Goal: Task Accomplishment & Management: Manage account settings

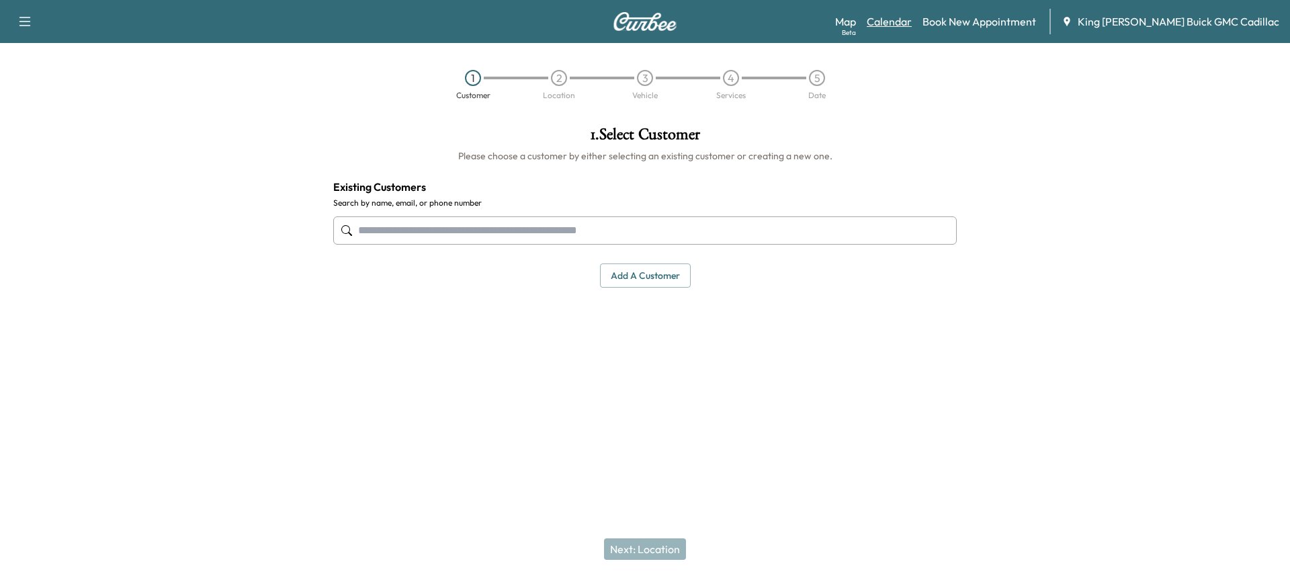
click at [911, 22] on link "Calendar" at bounding box center [888, 21] width 45 height 16
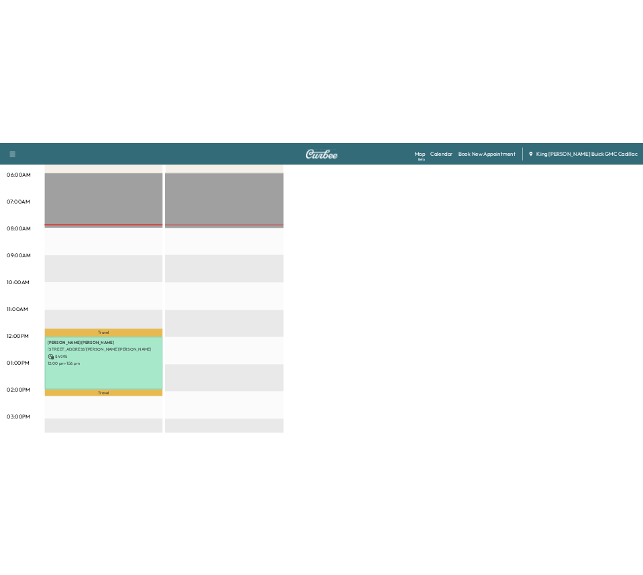
scroll to position [403, 0]
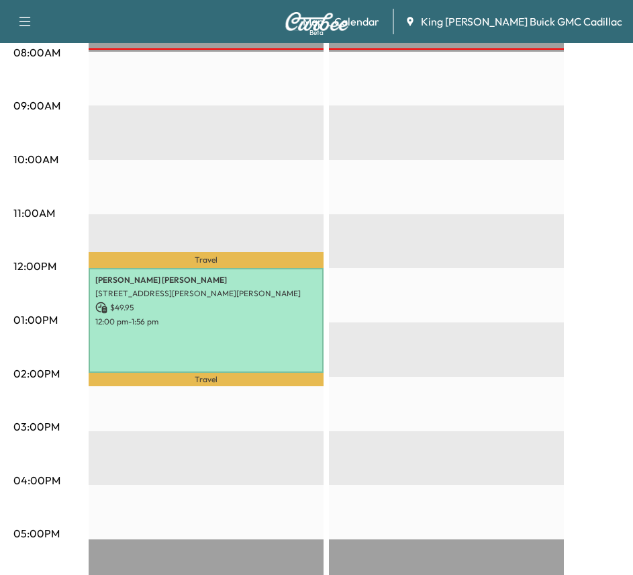
click at [251, 291] on p "[STREET_ADDRESS][PERSON_NAME][PERSON_NAME]" at bounding box center [206, 293] width 222 height 11
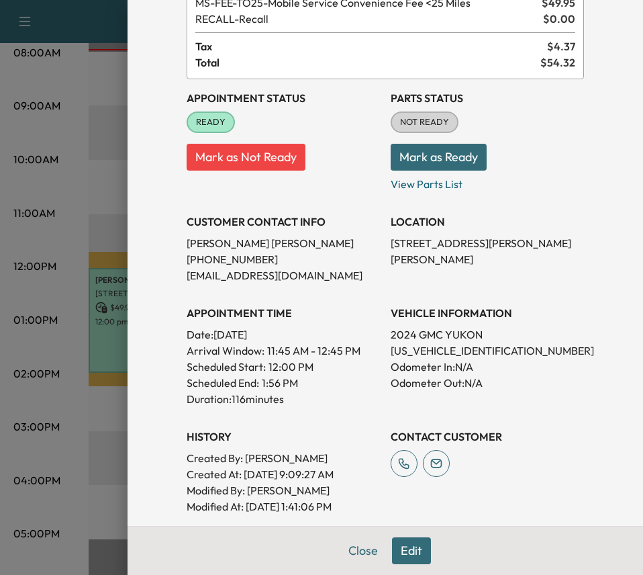
scroll to position [134, 0]
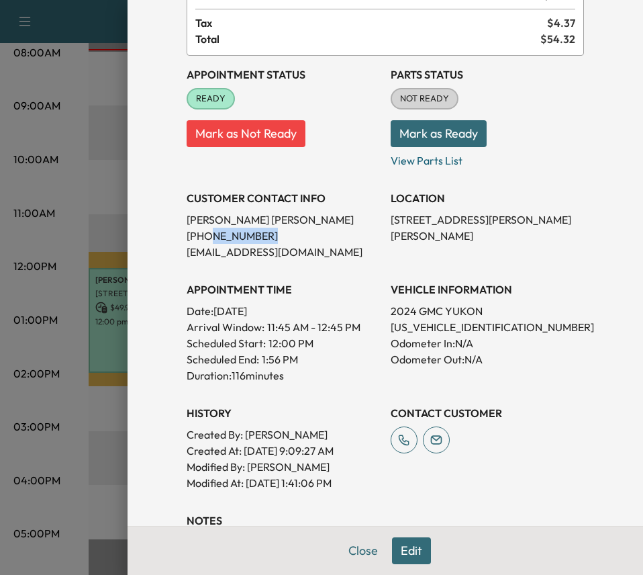
drag, startPoint x: 195, startPoint y: 240, endPoint x: 311, endPoint y: 243, distance: 116.2
click at [311, 242] on p "[PHONE_NUMBER]" at bounding box center [283, 236] width 193 height 16
click at [311, 244] on p "[EMAIL_ADDRESS][DOMAIN_NAME]" at bounding box center [283, 252] width 193 height 16
click at [295, 255] on p "[EMAIL_ADDRESS][DOMAIN_NAME]" at bounding box center [283, 252] width 193 height 16
drag, startPoint x: 402, startPoint y: 317, endPoint x: 416, endPoint y: 328, distance: 18.1
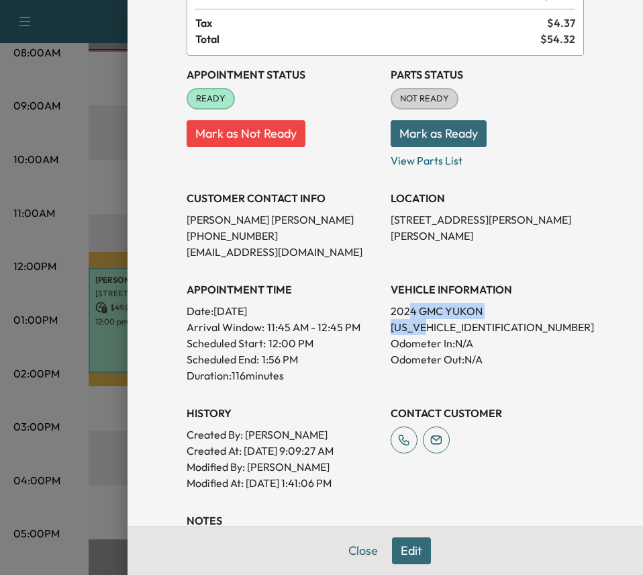
click at [416, 328] on div "VEHICLE INFORMATION 2024 GMC YUKON [US_VEHICLE_IDENTIFICATION_NUMBER] Odometer …" at bounding box center [487, 327] width 193 height 113
click at [416, 328] on p "[US_VEHICLE_IDENTIFICATION_NUMBER]" at bounding box center [487, 327] width 193 height 16
drag, startPoint x: 281, startPoint y: 373, endPoint x: 207, endPoint y: 266, distance: 130.4
click at [207, 266] on div "Appointment Status READY Mark as Not Ready Parts Status NOT READY Mark as Ready…" at bounding box center [386, 273] width 398 height 435
drag, startPoint x: 434, startPoint y: 234, endPoint x: 424, endPoint y: 228, distance: 12.1
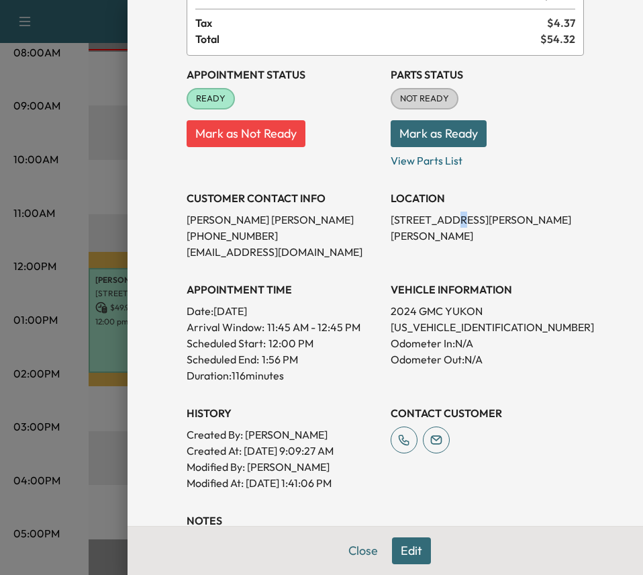
click at [431, 233] on div "LOCATION [STREET_ADDRESS][PERSON_NAME]" at bounding box center [487, 219] width 193 height 81
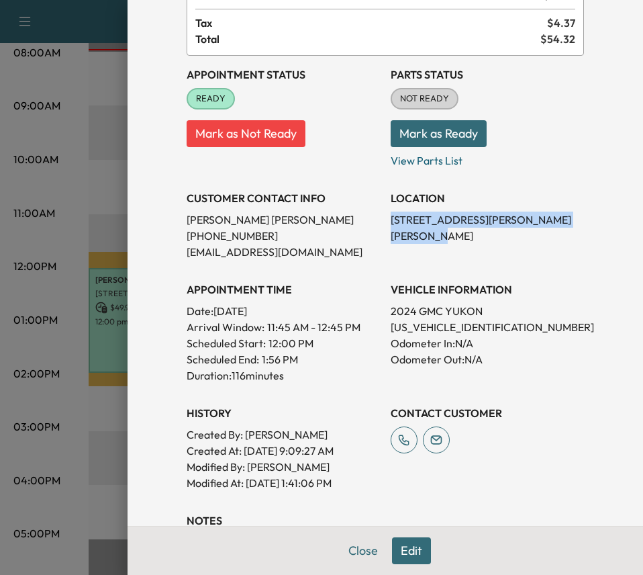
drag, startPoint x: 380, startPoint y: 220, endPoint x: 572, endPoint y: 223, distance: 192.1
click at [572, 223] on div "Appointment Status READY Mark as Not Ready Parts Status NOT READY Mark as Ready…" at bounding box center [386, 273] width 398 height 435
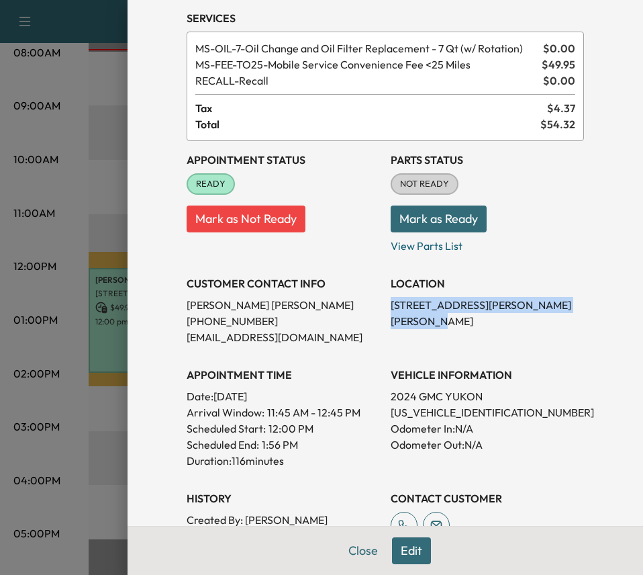
scroll to position [0, 0]
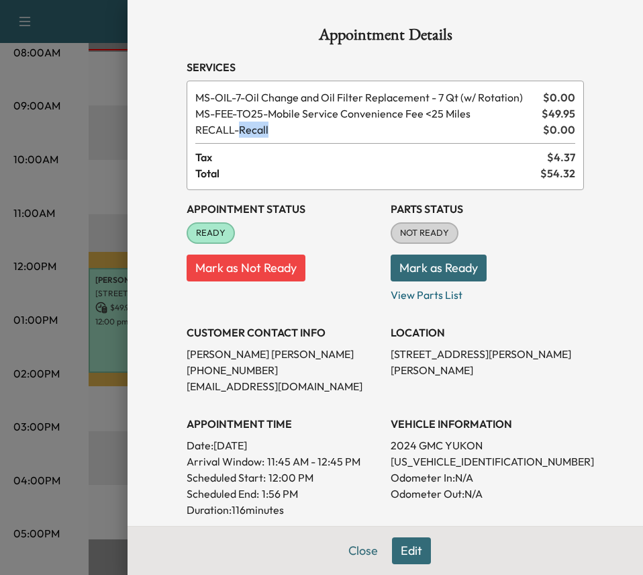
drag, startPoint x: 227, startPoint y: 132, endPoint x: 277, endPoint y: 132, distance: 49.7
click at [277, 132] on span "RECALL - Recall" at bounding box center [366, 130] width 343 height 16
click at [281, 132] on span "RECALL - Recall" at bounding box center [366, 130] width 343 height 16
click at [228, 377] on p "[PHONE_NUMBER]" at bounding box center [283, 370] width 193 height 16
drag, startPoint x: 244, startPoint y: 369, endPoint x: 152, endPoint y: 369, distance: 92.0
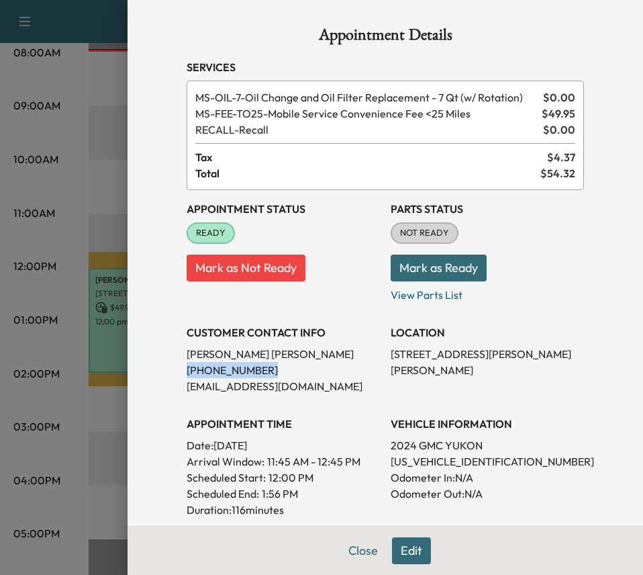
click at [150, 370] on div "Appointment Details Services MS-OIL-7 - Oil Change and Oil Filter Replacement -…" at bounding box center [386, 287] width 516 height 575
copy p "[PHONE_NUMBER]"
